Goal: Task Accomplishment & Management: Manage account settings

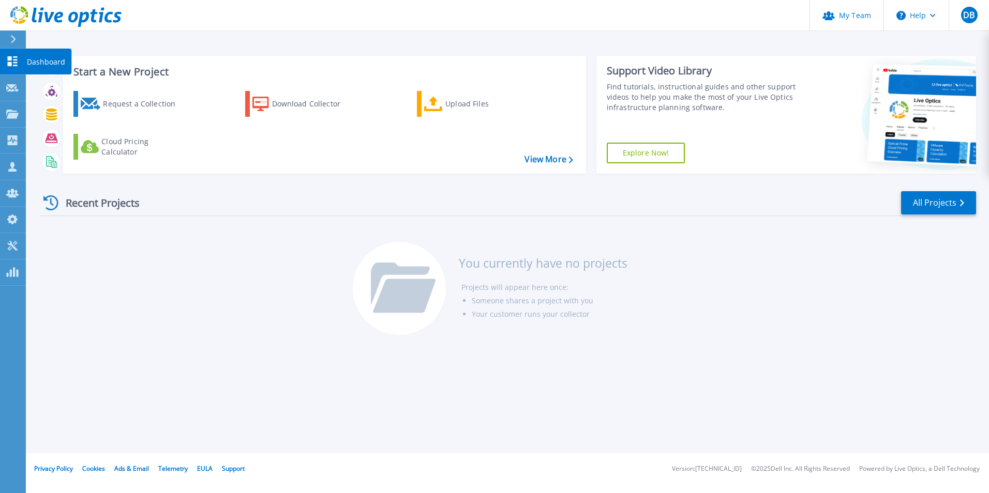
click at [12, 62] on icon at bounding box center [12, 61] width 12 height 10
click at [7, 89] on icon at bounding box center [12, 88] width 12 height 8
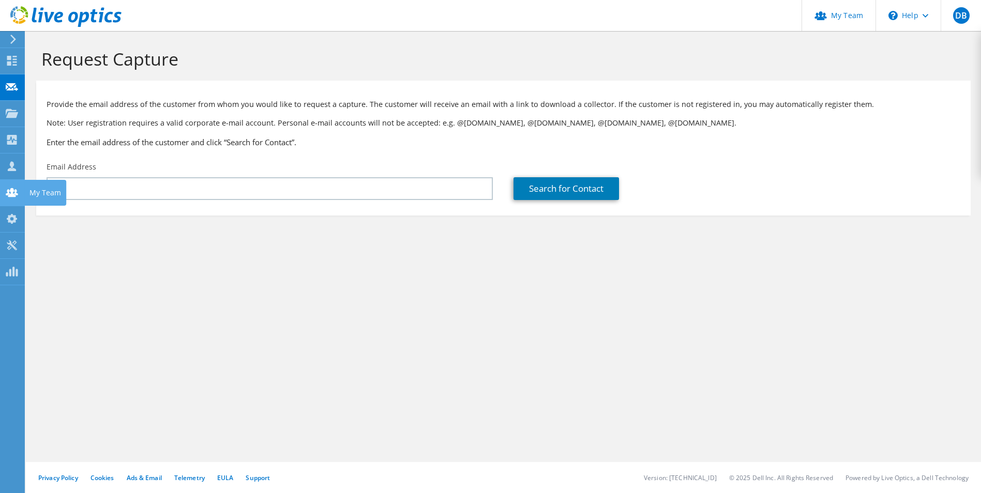
click at [16, 192] on use at bounding box center [12, 192] width 12 height 9
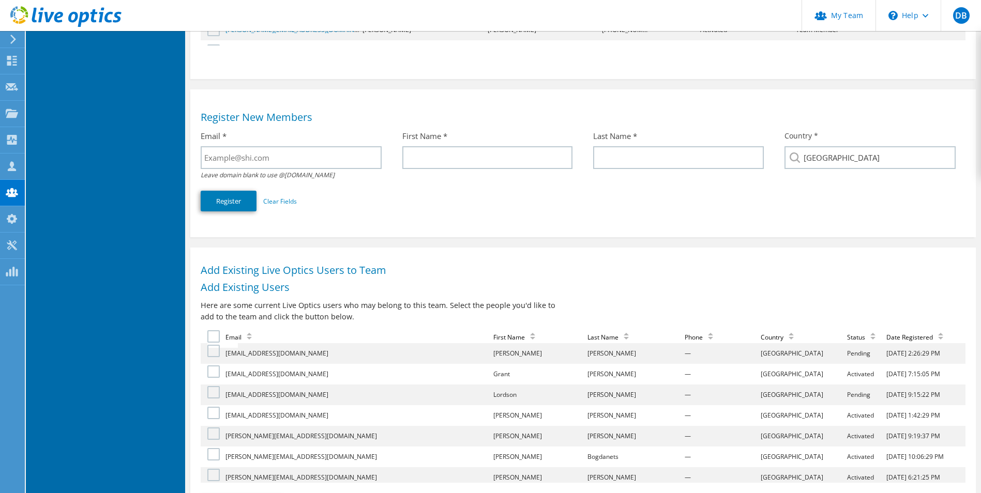
scroll to position [259, 0]
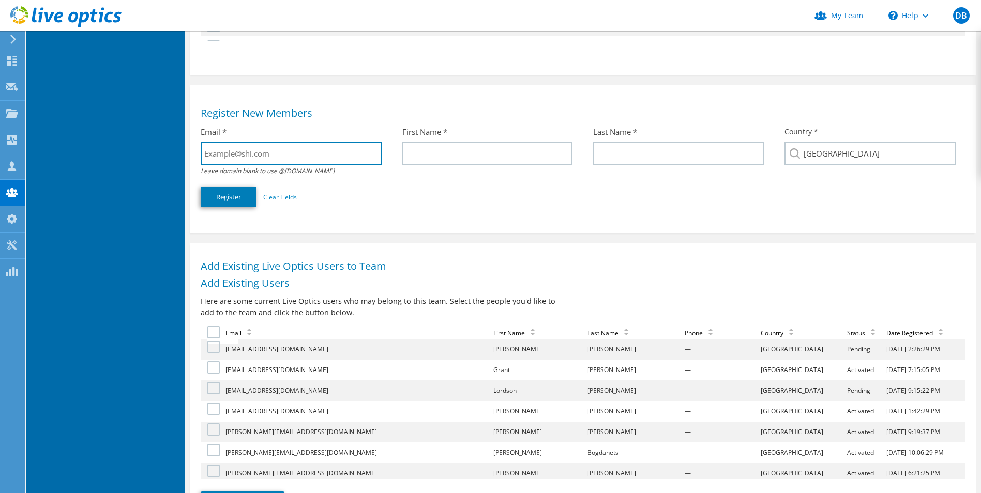
click at [260, 159] on input "text" at bounding box center [291, 153] width 181 height 23
paste input "[PERSON_NAME] <[PERSON_NAME][EMAIL_ADDRESS][DOMAIN_NAME]>"
drag, startPoint x: 248, startPoint y: 154, endPoint x: 203, endPoint y: 153, distance: 44.5
click at [203, 153] on input "[PERSON_NAME] <[PERSON_NAME][EMAIL_ADDRESS][DOMAIN_NAME]>" at bounding box center [291, 153] width 181 height 23
click at [325, 155] on input "[PERSON_NAME][EMAIL_ADDRESS][DOMAIN_NAME]>" at bounding box center [291, 153] width 181 height 23
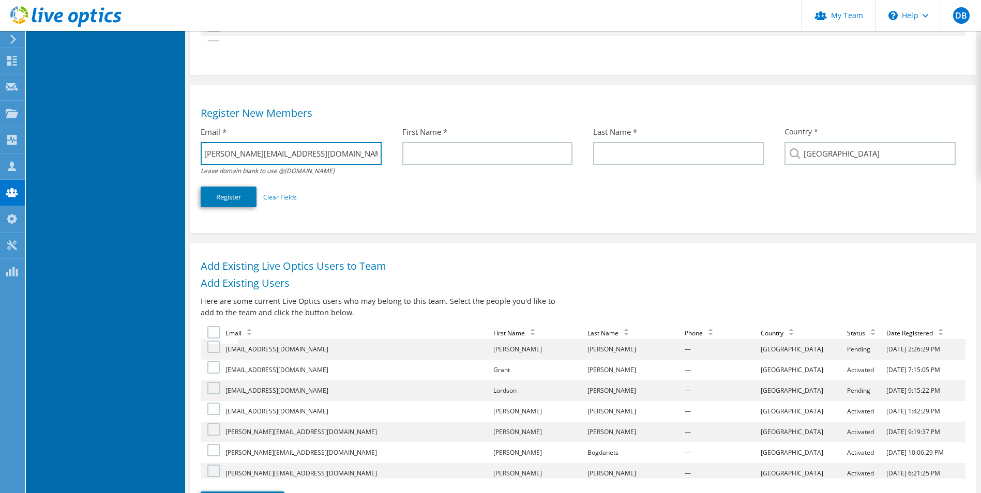
type input "[PERSON_NAME][EMAIL_ADDRESS][DOMAIN_NAME]"
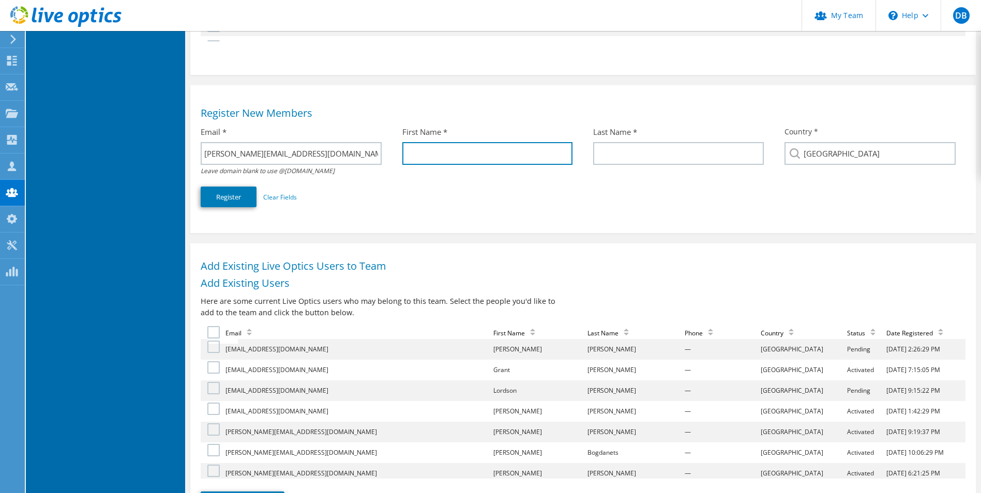
click at [436, 153] on input "text" at bounding box center [487, 153] width 171 height 23
paste input "[PERSON_NAME] <"
click at [428, 153] on input "[PERSON_NAME] <" at bounding box center [487, 153] width 171 height 23
drag, startPoint x: 424, startPoint y: 154, endPoint x: 455, endPoint y: 154, distance: 30.5
click at [455, 154] on input "[PERSON_NAME] <" at bounding box center [487, 153] width 171 height 23
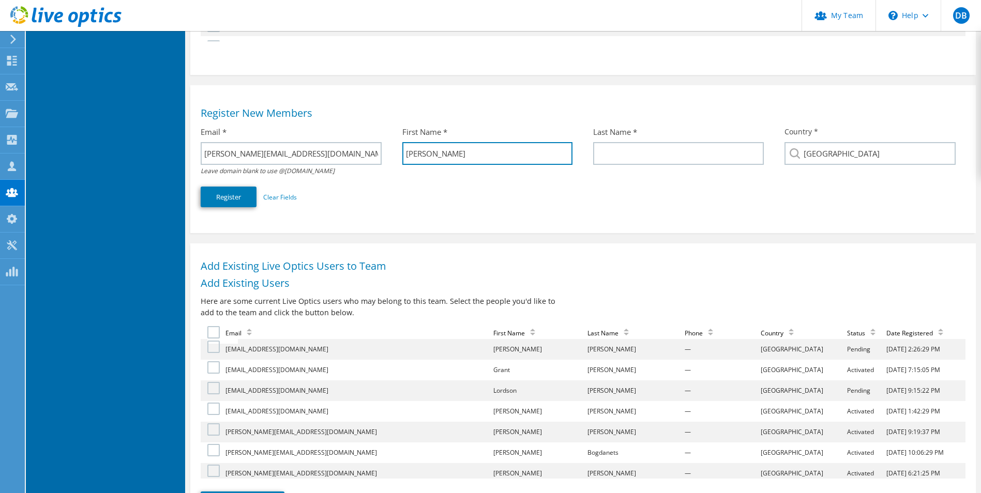
type input "[PERSON_NAME]"
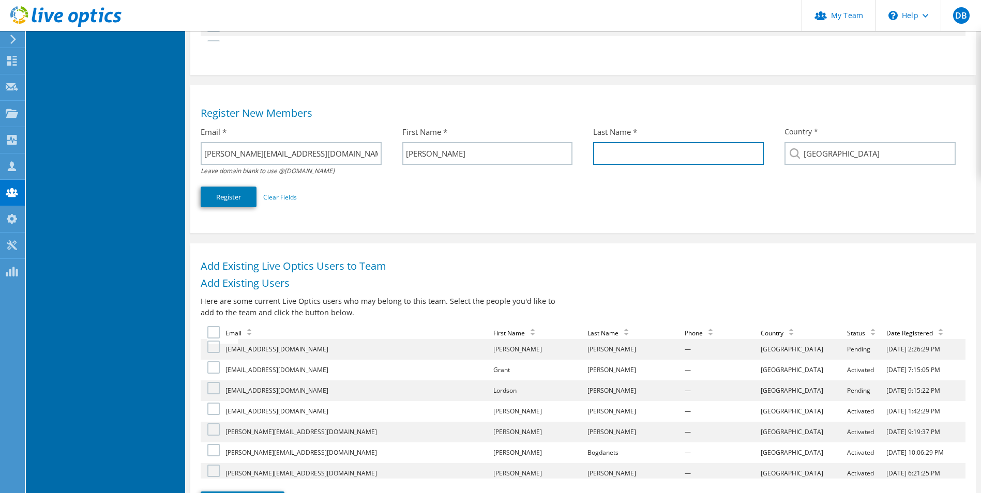
click at [631, 148] on input "text" at bounding box center [678, 153] width 171 height 23
paste input "[PERSON_NAME] <"
type input "[PERSON_NAME]"
click at [225, 202] on button "Register" at bounding box center [229, 197] width 56 height 21
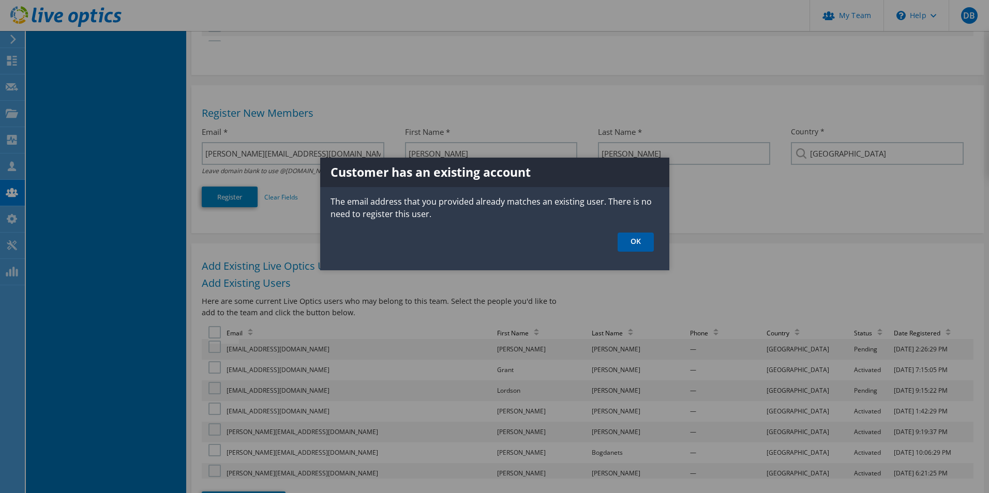
click at [631, 237] on link "OK" at bounding box center [635, 242] width 36 height 19
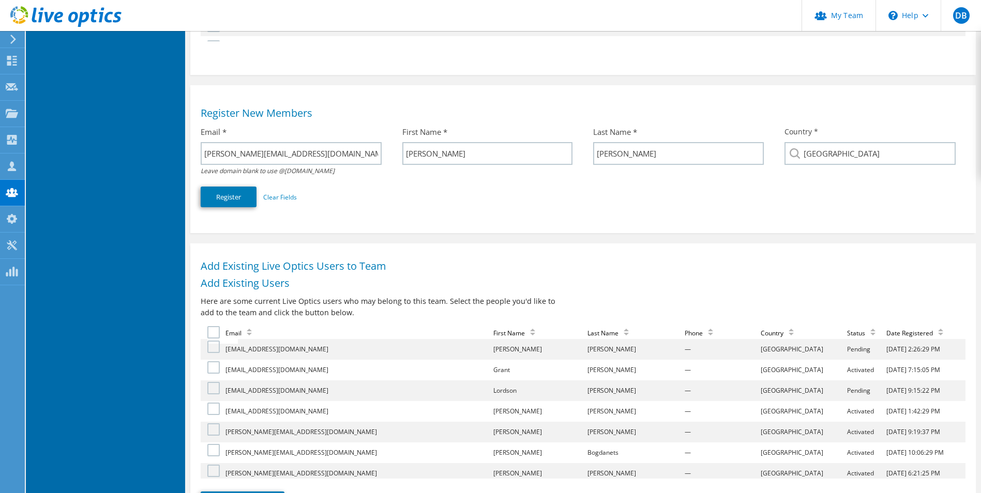
click at [587, 329] on div "Last Name" at bounding box center [610, 333] width 47 height 9
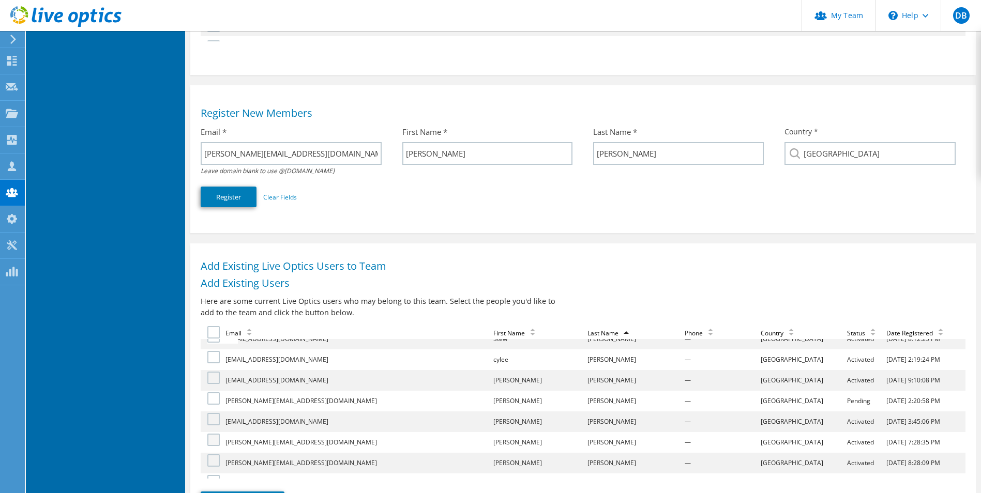
click at [219, 440] on label at bounding box center [214, 440] width 15 height 12
click at [0, 0] on input "checkbox" at bounding box center [0, 0] width 0 height 0
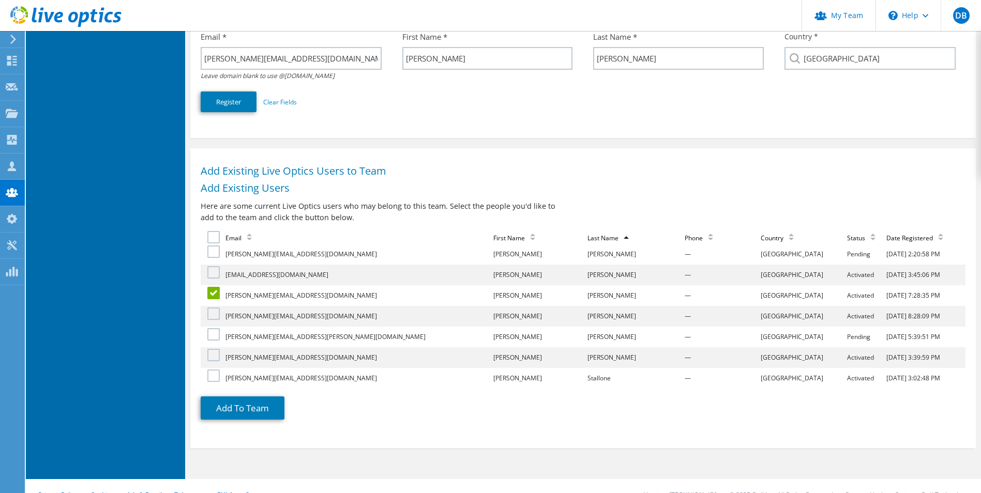
scroll to position [364, 0]
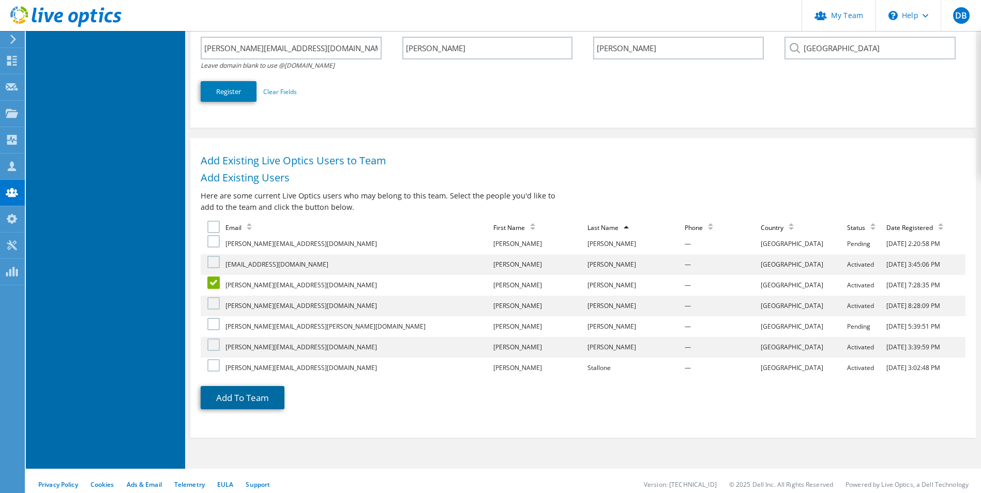
click at [266, 404] on button "Add To Team" at bounding box center [243, 397] width 84 height 23
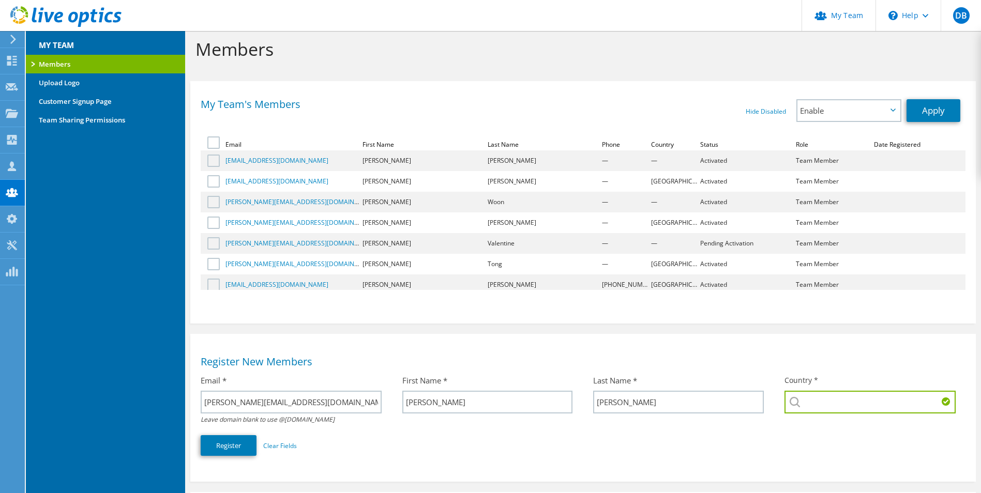
scroll to position [0, 0]
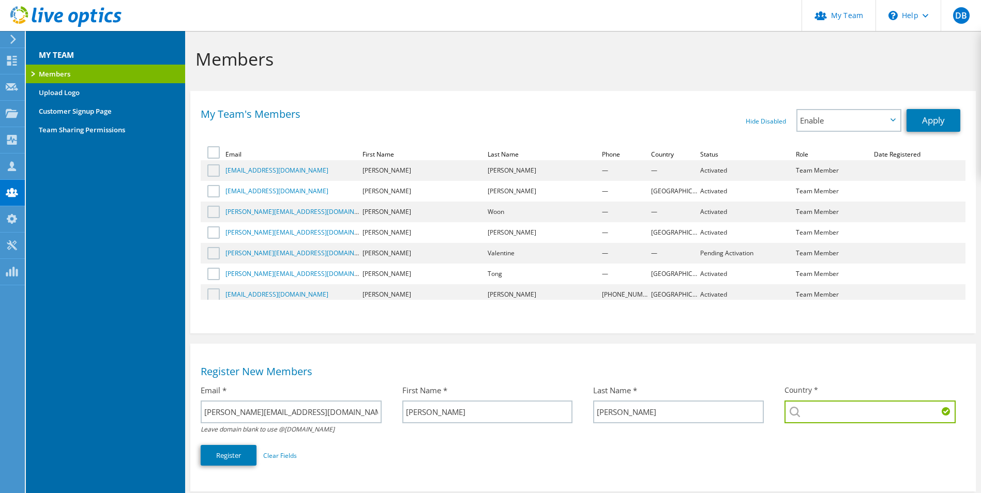
click at [34, 73] on link "Members" at bounding box center [105, 74] width 159 height 19
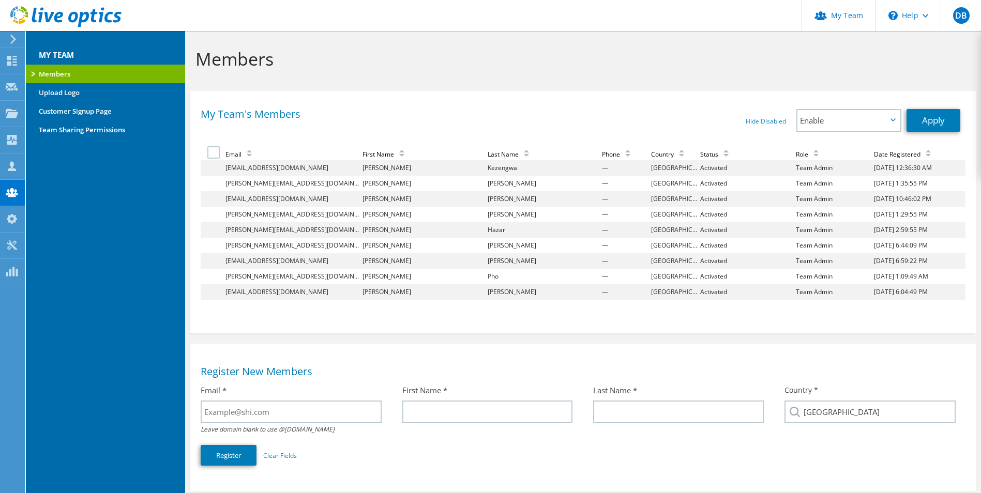
click at [505, 156] on div "Last Name" at bounding box center [511, 154] width 47 height 9
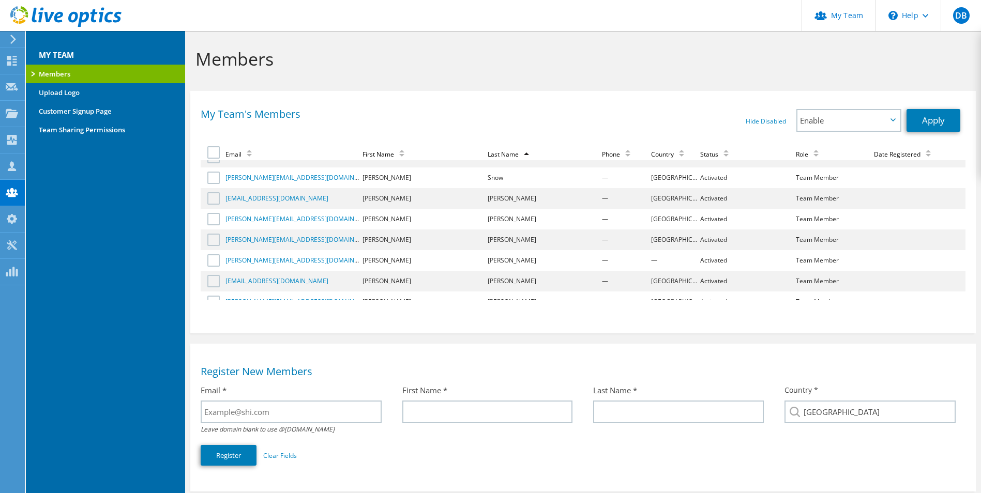
scroll to position [6046, 0]
